Goal: Task Accomplishment & Management: Complete application form

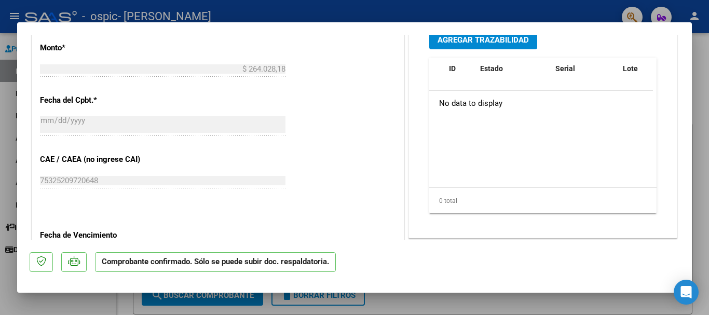
scroll to position [566, 0]
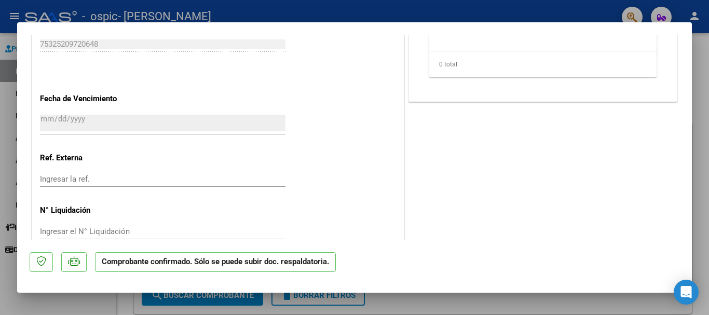
click at [564, 301] on div at bounding box center [354, 157] width 709 height 315
type input "$ 0,00"
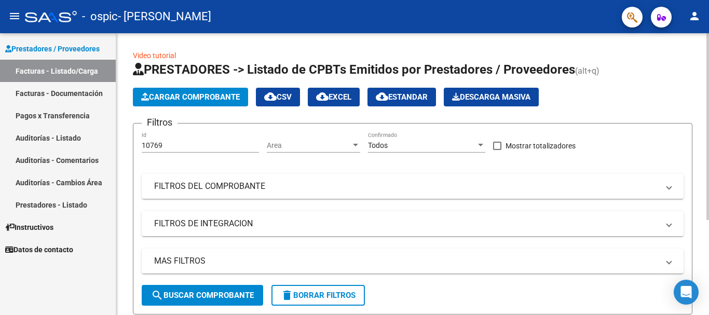
click at [233, 110] on app-list-header "PRESTADORES -> Listado de CPBTs Emitidos por Prestadores / Proveedores (alt+q) …" at bounding box center [413, 187] width 560 height 253
click at [211, 92] on span "Cargar Comprobante" at bounding box center [190, 96] width 99 height 9
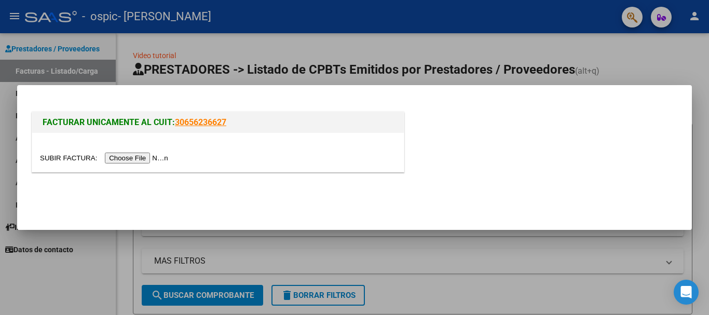
click at [140, 154] on input "file" at bounding box center [105, 158] width 131 height 11
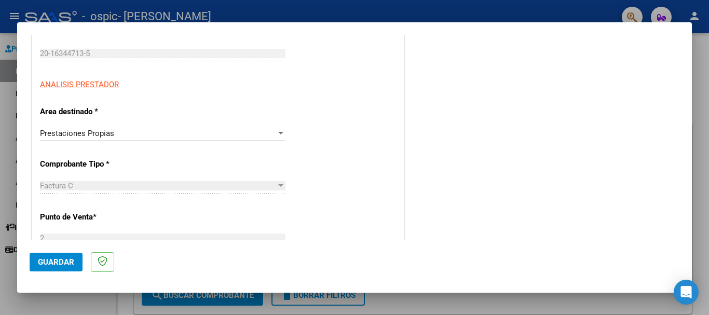
scroll to position [156, 0]
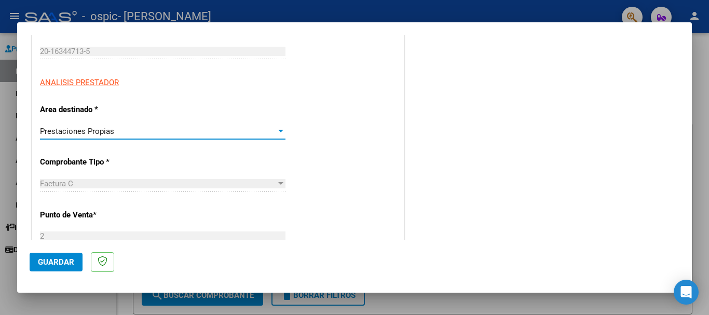
click at [278, 128] on div at bounding box center [280, 131] width 9 height 8
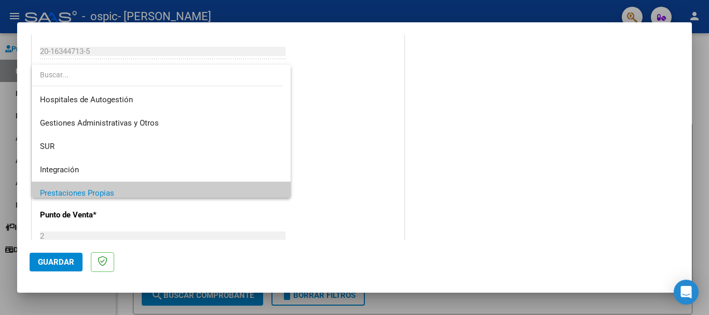
scroll to position [62, 0]
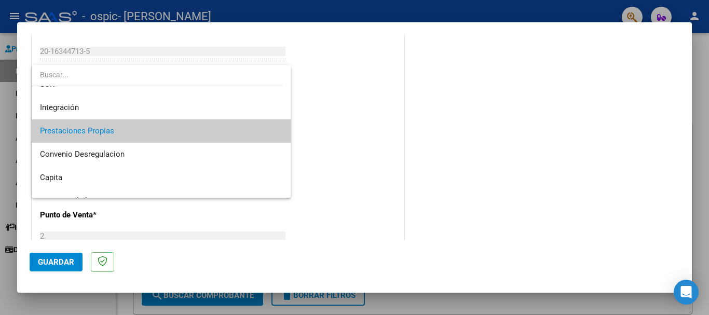
click at [324, 120] on div at bounding box center [354, 157] width 709 height 315
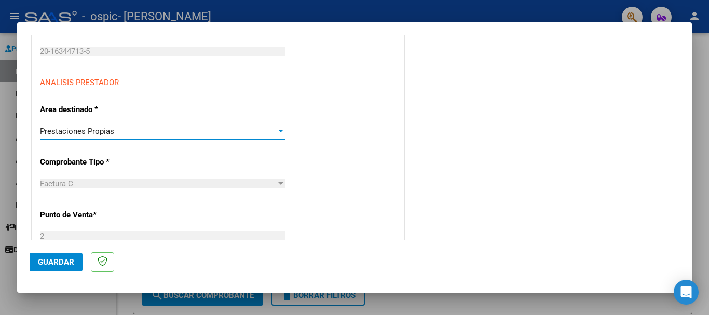
click at [278, 131] on div at bounding box center [280, 131] width 5 height 3
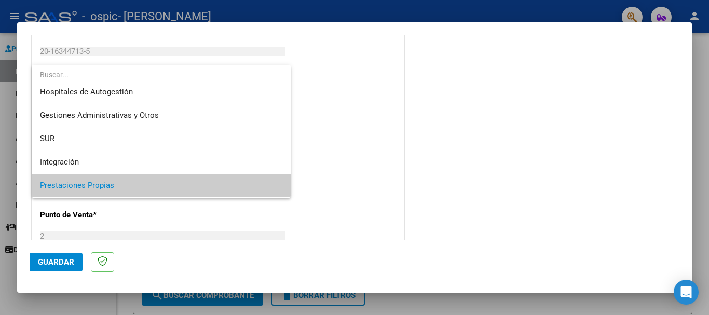
scroll to position [0, 0]
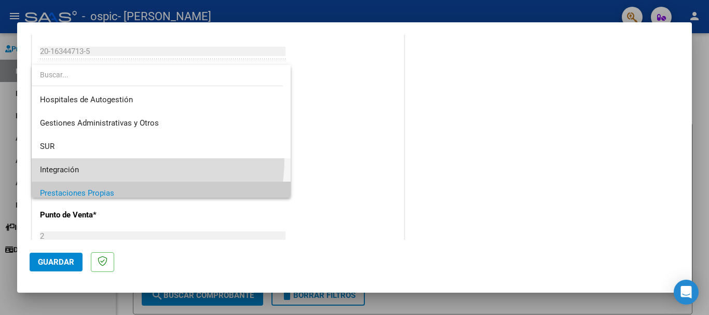
drag, startPoint x: 90, startPoint y: 158, endPoint x: 88, endPoint y: 183, distance: 24.5
click at [88, 183] on div "Hospitales de Autogestión Gestiones Administrativas y Otros SUR Integración Pre…" at bounding box center [161, 131] width 259 height 133
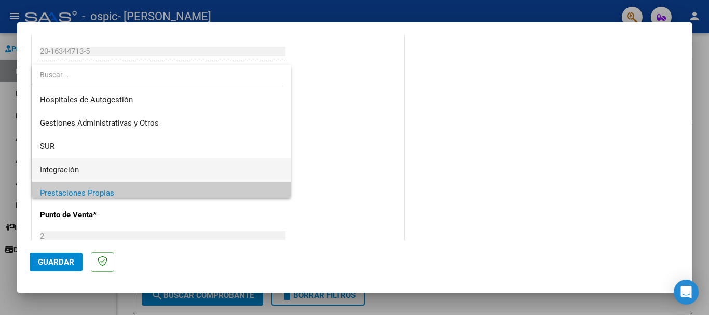
click at [93, 170] on span "Integración" at bounding box center [161, 169] width 242 height 23
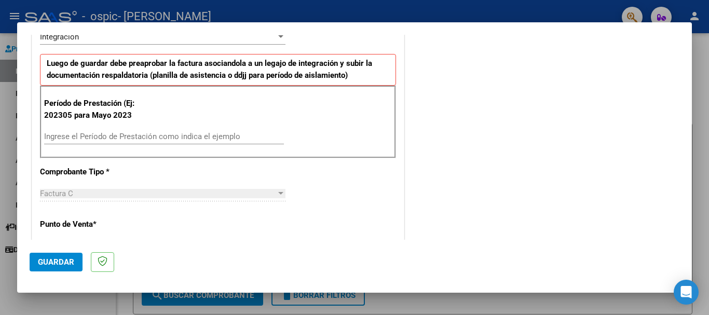
scroll to position [253, 0]
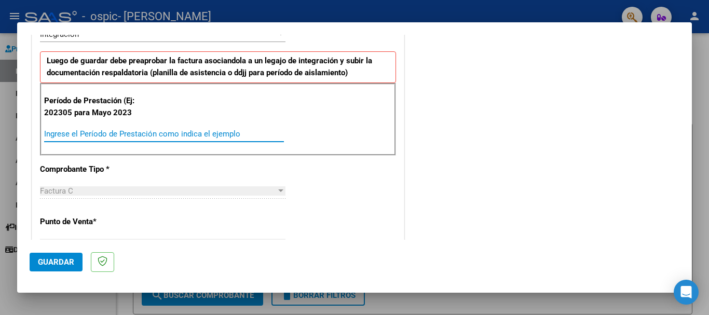
click at [61, 134] on input "Ingrese el Período de Prestación como indica el ejemplo" at bounding box center [164, 133] width 240 height 9
type input "202507"
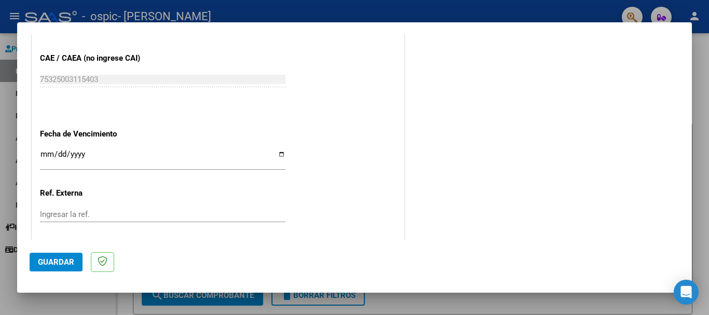
scroll to position [659, 0]
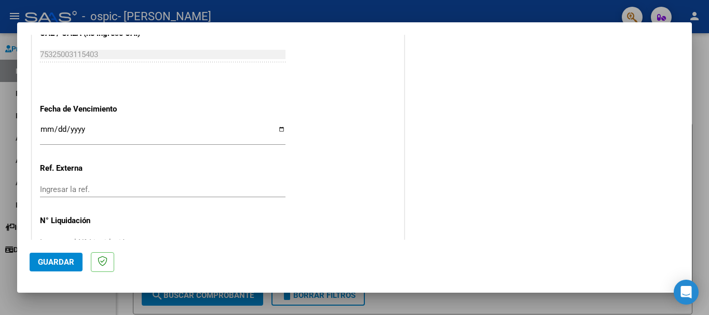
click at [277, 132] on input "Ingresar la fecha" at bounding box center [163, 133] width 246 height 17
type input "[DATE]"
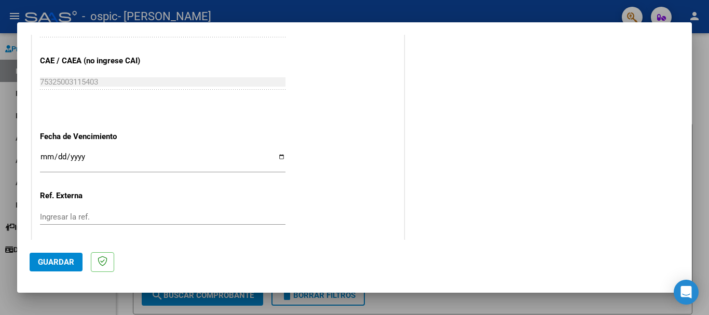
scroll to position [689, 0]
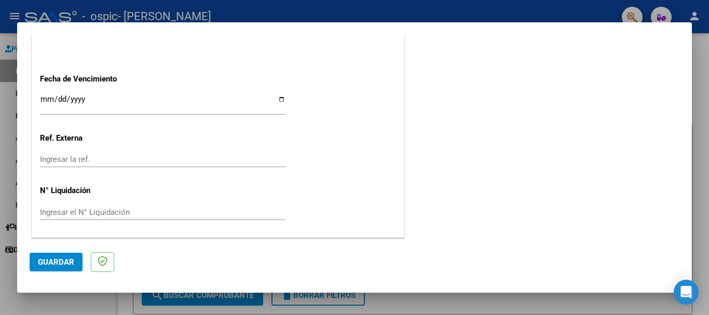
click at [60, 265] on span "Guardar" at bounding box center [56, 261] width 36 height 9
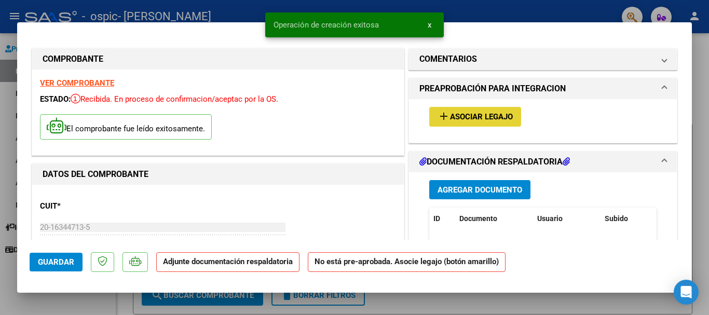
click at [477, 111] on button "add Asociar Legajo" at bounding box center [475, 116] width 92 height 19
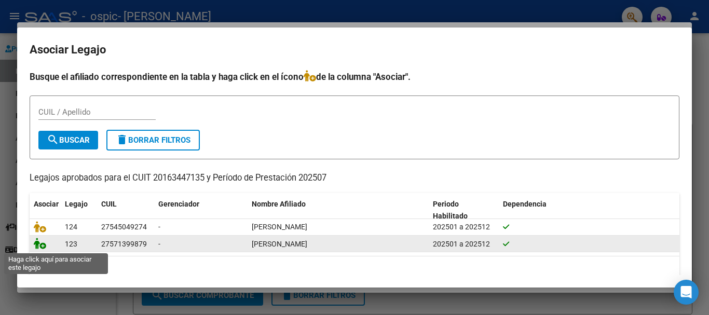
click at [40, 245] on icon at bounding box center [40, 243] width 12 height 11
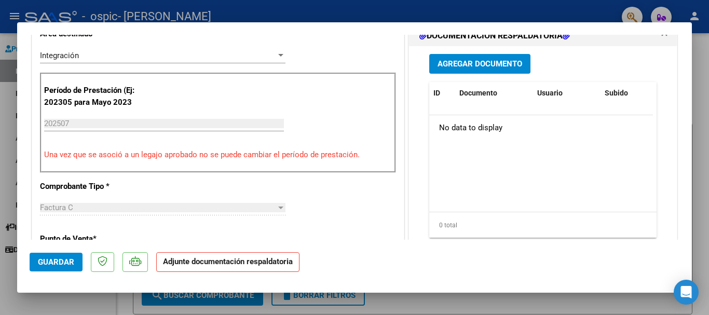
scroll to position [222, 0]
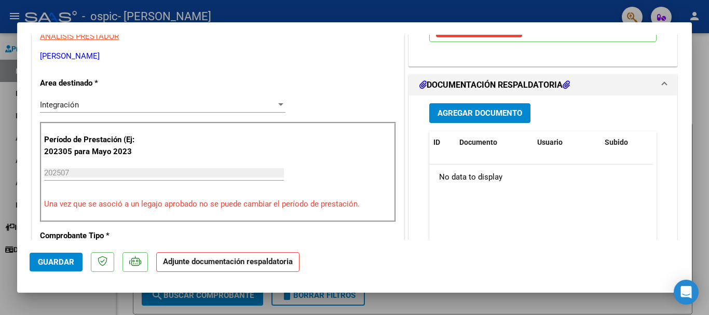
click at [473, 110] on span "Agregar Documento" at bounding box center [480, 113] width 85 height 9
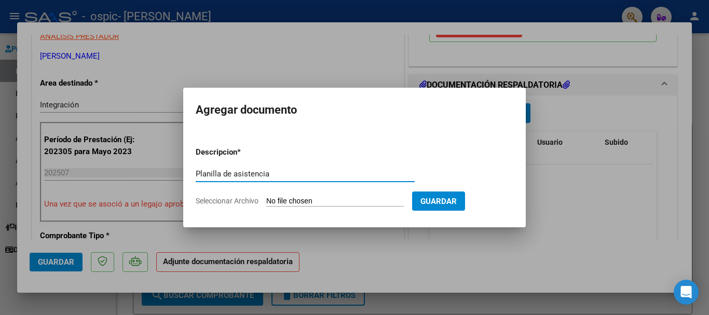
type input "Planilla de asistencia"
click at [208, 200] on span "Seleccionar Archivo" at bounding box center [227, 201] width 63 height 8
click at [266, 200] on input "Seleccionar Archivo" at bounding box center [335, 202] width 138 height 10
type input "C:\fakepath\[PERSON_NAME] FRANCESCA_asistencia_JULIO-2025.pdf"
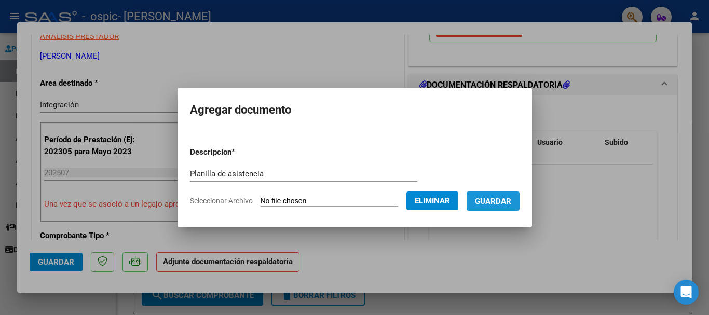
click at [511, 196] on span "Guardar" at bounding box center [493, 200] width 36 height 9
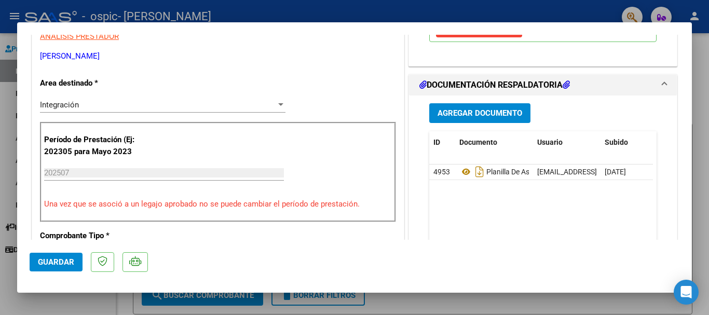
click at [489, 303] on div at bounding box center [354, 157] width 709 height 315
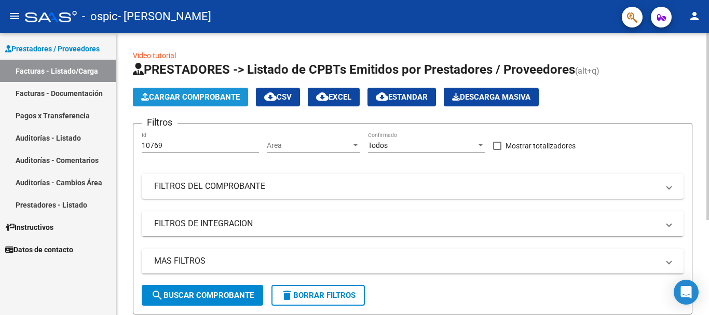
click at [193, 96] on span "Cargar Comprobante" at bounding box center [190, 96] width 99 height 9
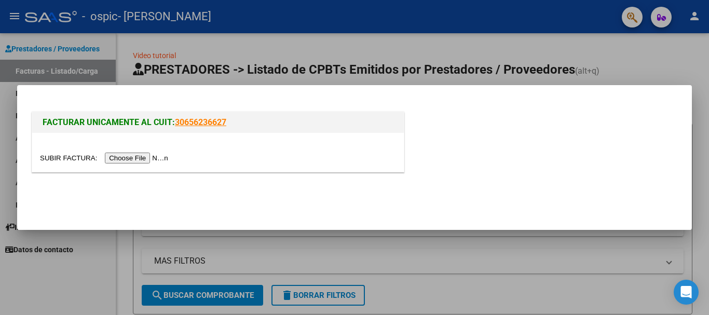
click at [137, 156] on input "file" at bounding box center [105, 158] width 131 height 11
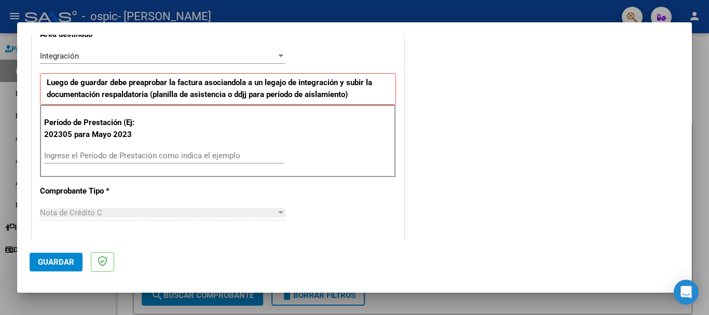
scroll to position [243, 0]
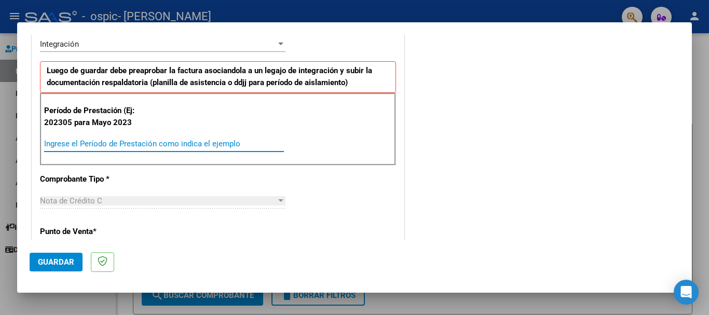
click at [83, 141] on input "Ingrese el Período de Prestación como indica el ejemplo" at bounding box center [164, 143] width 240 height 9
type input "202507"
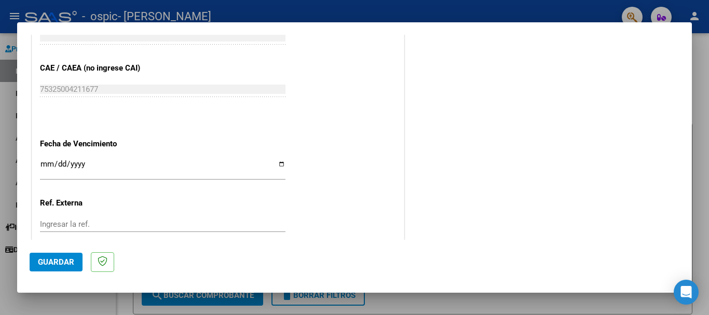
scroll to position [634, 0]
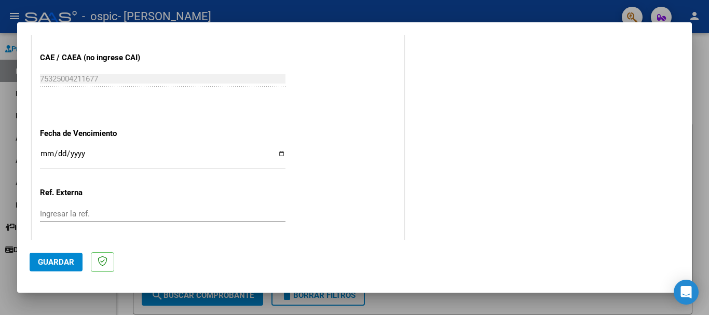
click at [278, 152] on input "Ingresar la fecha" at bounding box center [163, 157] width 246 height 17
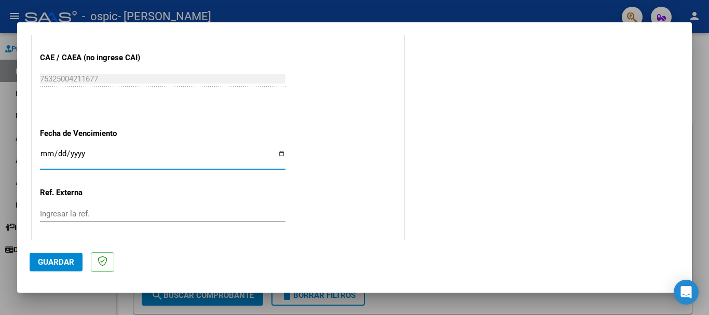
type input "[DATE]"
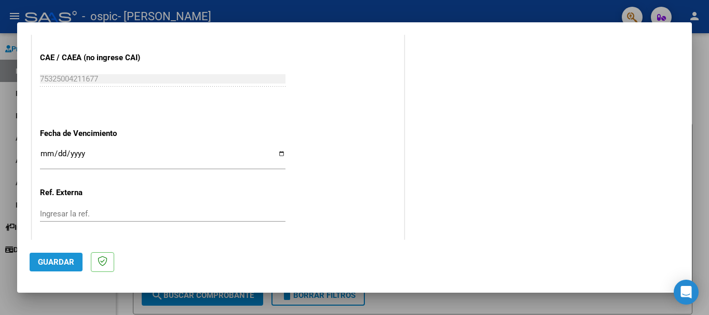
click at [53, 260] on span "Guardar" at bounding box center [56, 261] width 36 height 9
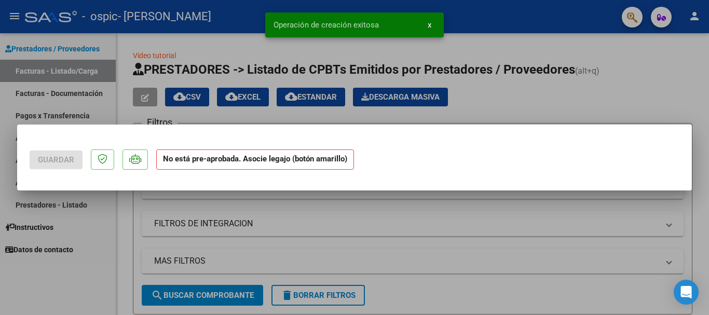
scroll to position [0, 0]
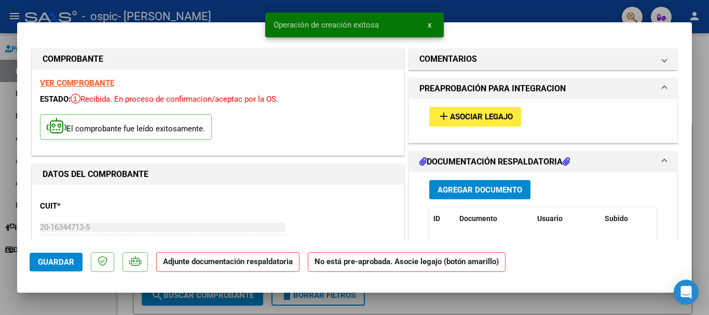
click at [560, 305] on div at bounding box center [354, 157] width 709 height 315
type input "$ 0,00"
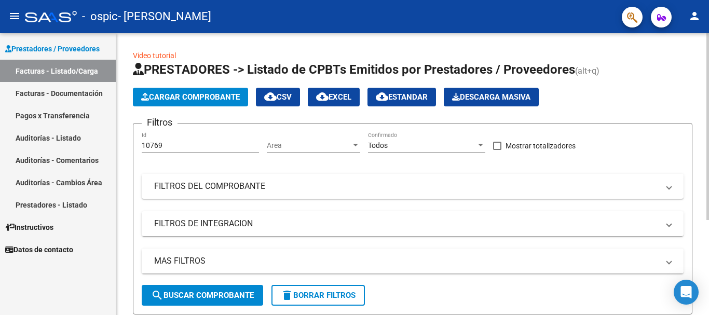
click at [703, 75] on div "Video tutorial PRESTADORES -> Listado de CPBTs Emitidos por Prestadores / Prove…" at bounding box center [413, 241] width 595 height 416
click at [696, 11] on mat-icon "person" at bounding box center [694, 16] width 12 height 12
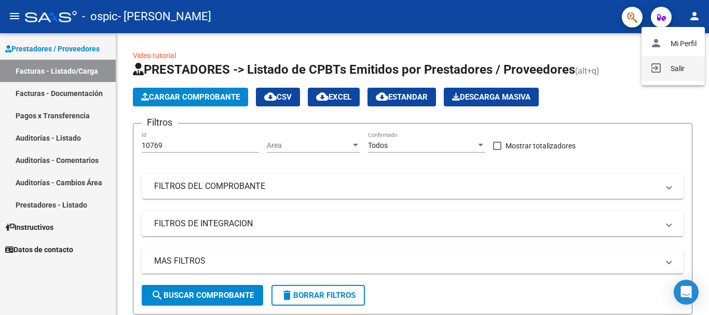
click at [677, 65] on button "exit_to_app Salir" at bounding box center [673, 68] width 63 height 25
